Goal: Information Seeking & Learning: Learn about a topic

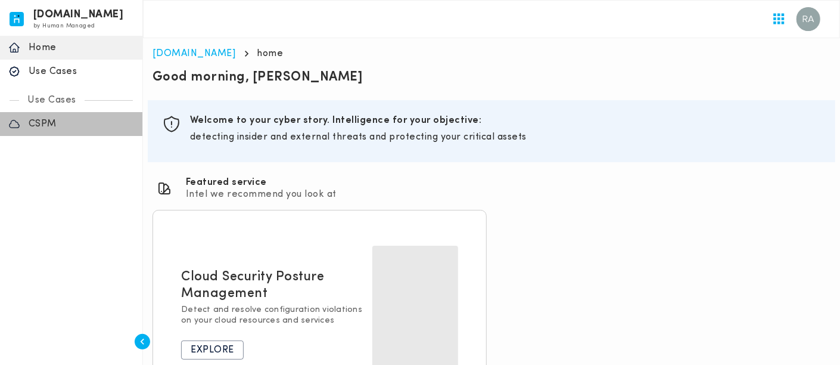
click at [48, 118] on p "CSPM" at bounding box center [81, 124] width 105 height 12
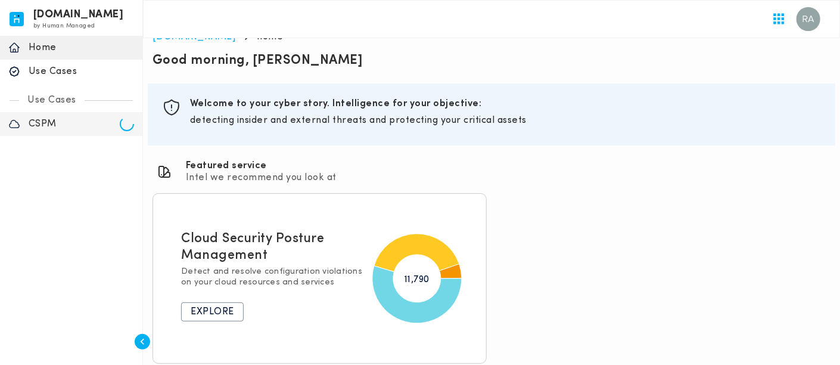
scroll to position [24, 0]
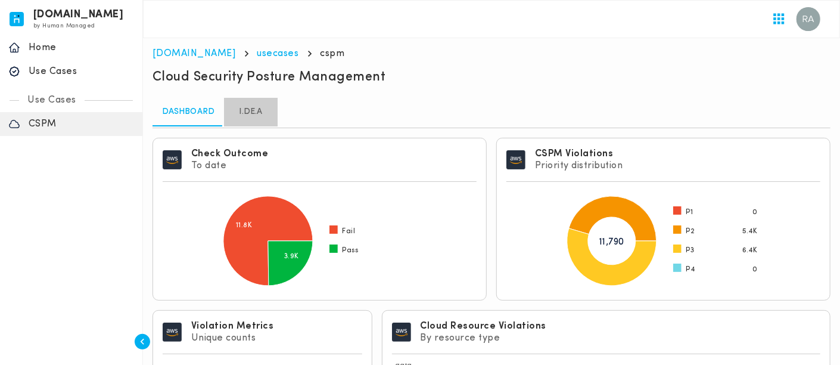
click at [250, 116] on link "I.DE.A" at bounding box center [251, 112] width 54 height 29
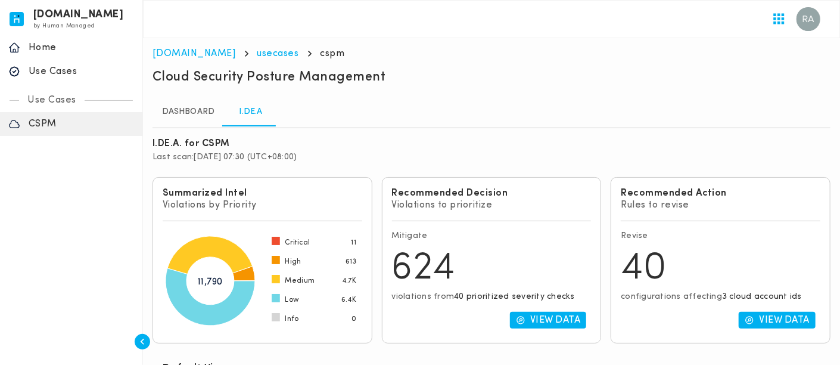
drag, startPoint x: 548, startPoint y: 319, endPoint x: 380, endPoint y: 259, distance: 178.9
click at [548, 319] on p "View Data" at bounding box center [555, 320] width 51 height 12
type input "**********"
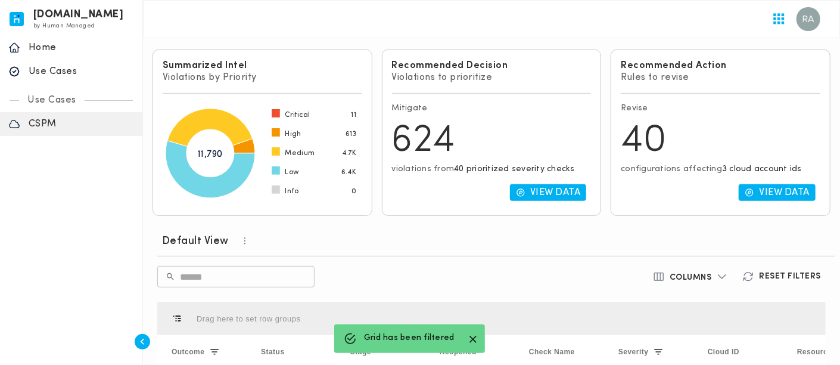
scroll to position [132, 0]
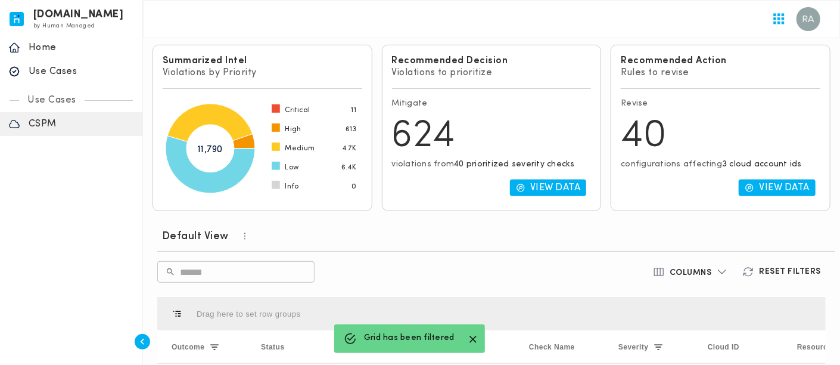
click at [532, 188] on p "View Data" at bounding box center [555, 188] width 51 height 12
type input "**********"
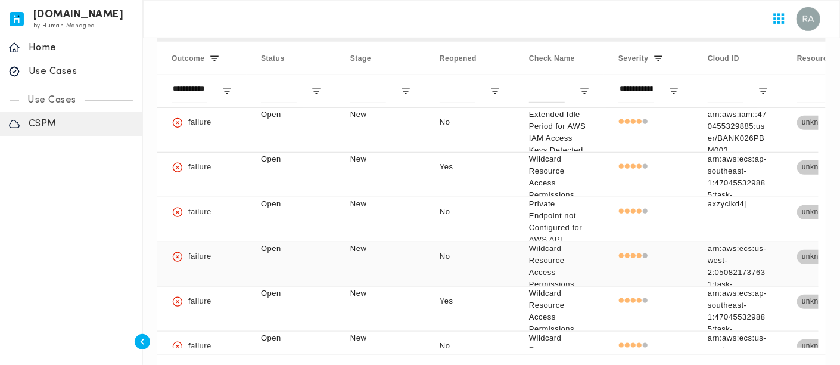
scroll to position [0, 0]
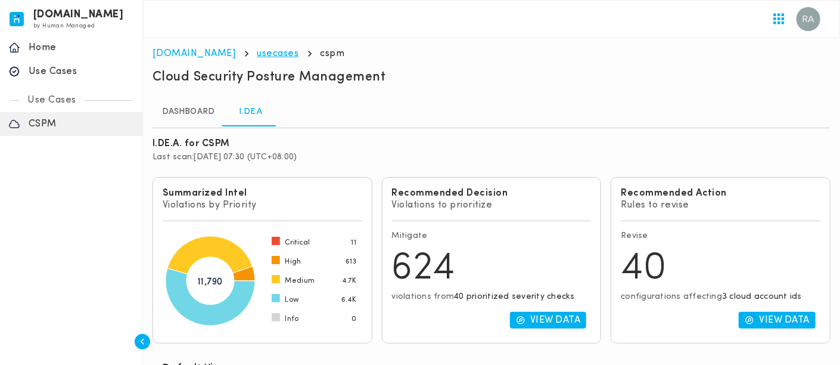
click at [257, 52] on link "usecases" at bounding box center [278, 54] width 42 height 10
click at [184, 112] on link "Dashboard" at bounding box center [189, 112] width 72 height 29
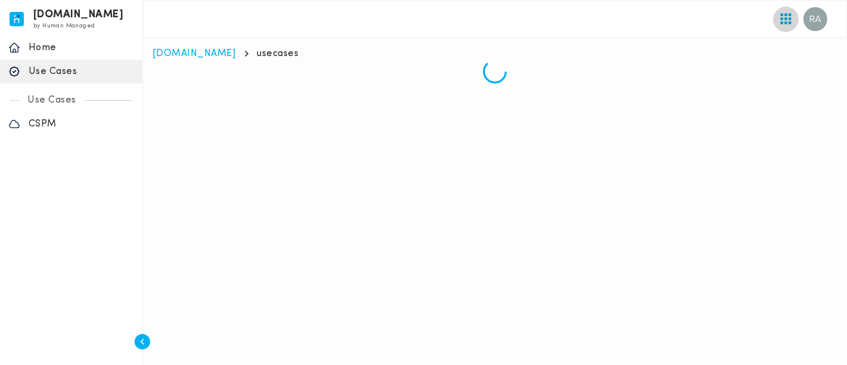
click at [773, 21] on button "button" at bounding box center [786, 19] width 26 height 26
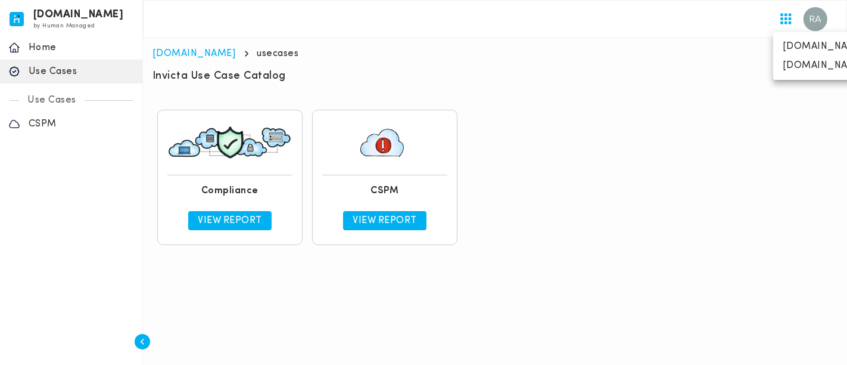
click at [238, 218] on div at bounding box center [423, 182] width 847 height 365
click at [213, 225] on p "View Report" at bounding box center [230, 221] width 64 height 12
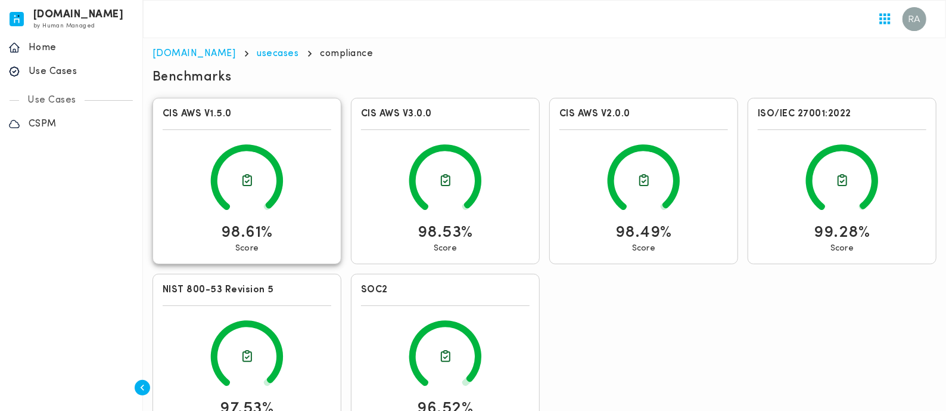
click at [279, 215] on icon at bounding box center [247, 180] width 169 height 82
click at [254, 354] on icon at bounding box center [247, 356] width 169 height 82
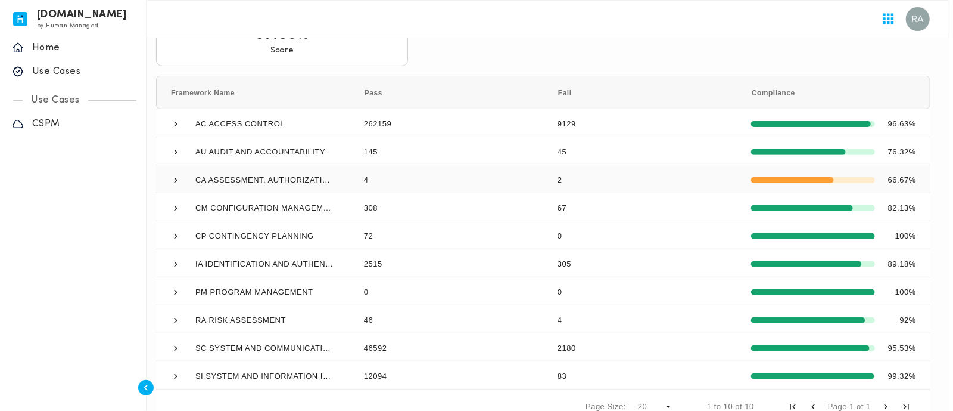
scroll to position [223, 0]
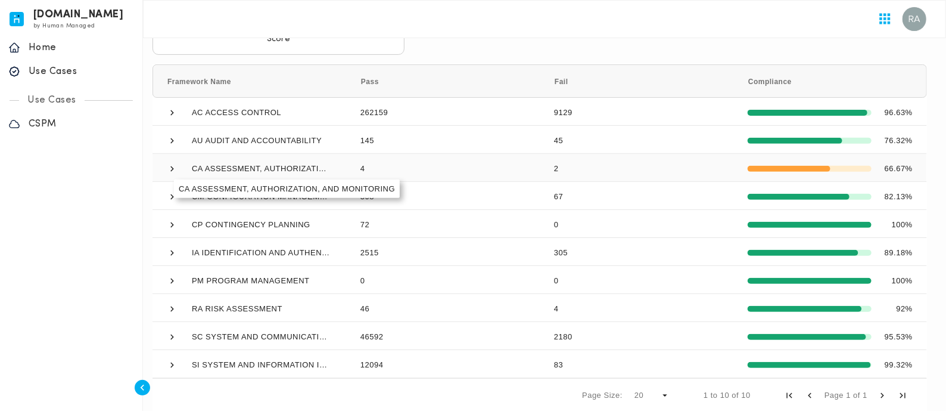
click at [180, 171] on span "CA ASSESSMENT, AUTHORIZATION, AND MONITORING" at bounding box center [249, 168] width 165 height 28
click at [172, 171] on span at bounding box center [172, 168] width 11 height 11
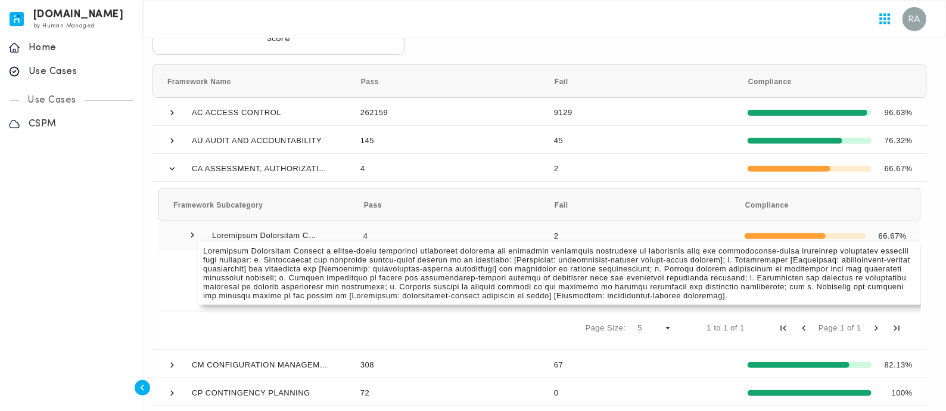
click at [201, 235] on span at bounding box center [254, 235] width 162 height 26
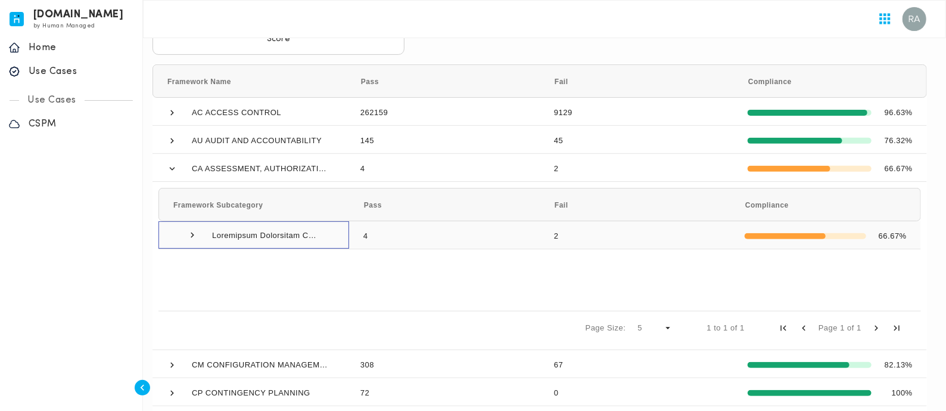
click at [194, 234] on span at bounding box center [192, 234] width 11 height 11
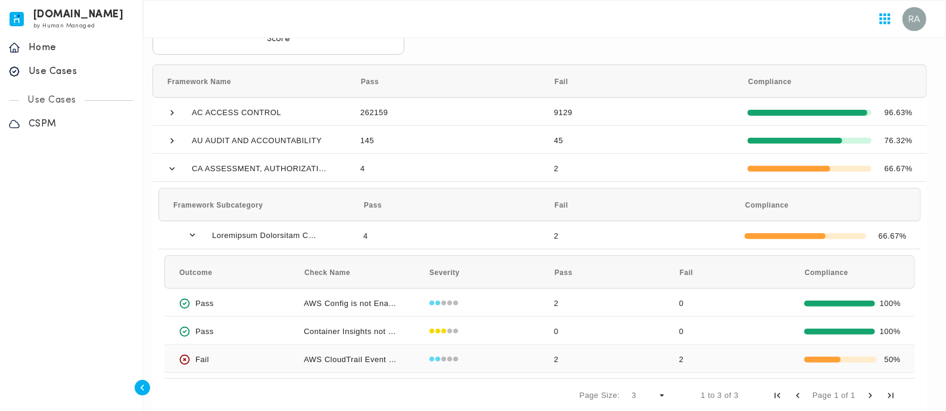
click at [362, 359] on div "AWS CloudTrail Event not Integrated with CloudWatch" at bounding box center [352, 357] width 125 height 27
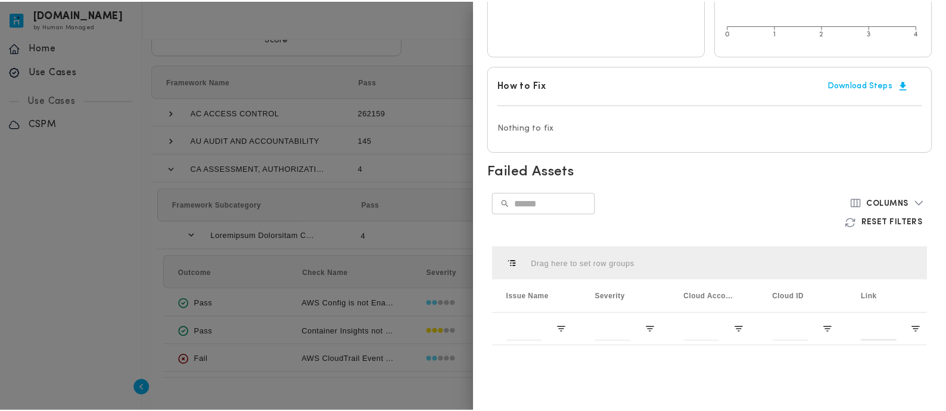
scroll to position [0, 0]
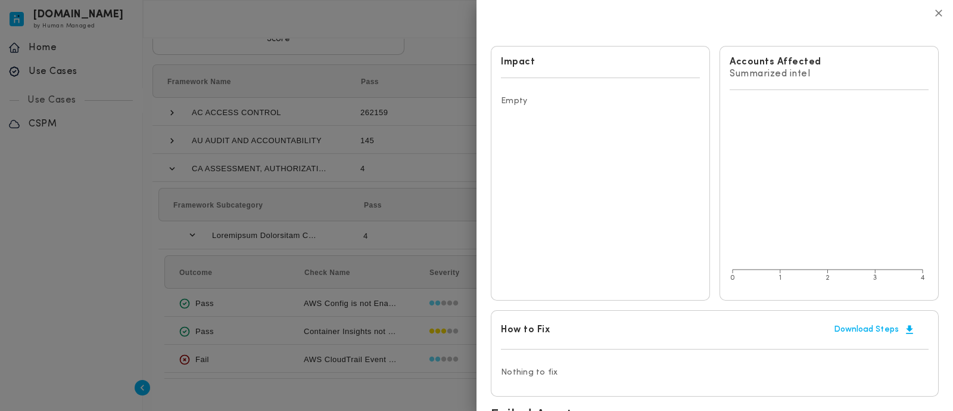
click at [108, 314] on div at bounding box center [476, 205] width 953 height 411
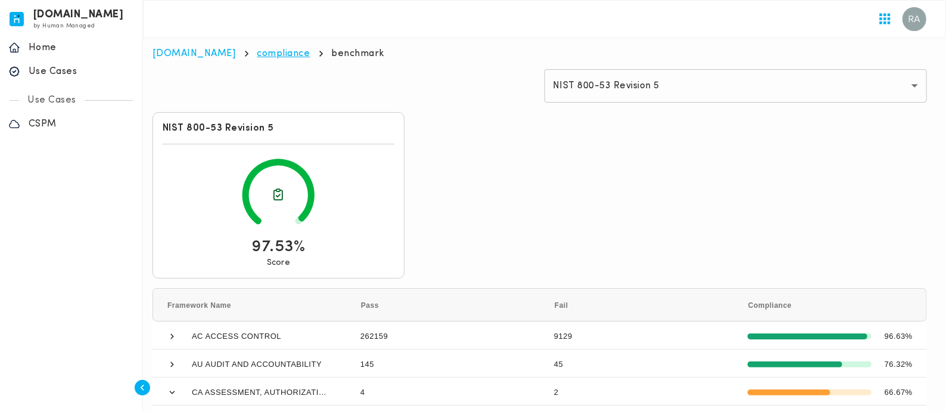
click at [257, 50] on link "compliance" at bounding box center [283, 54] width 53 height 10
